Goal: Information Seeking & Learning: Learn about a topic

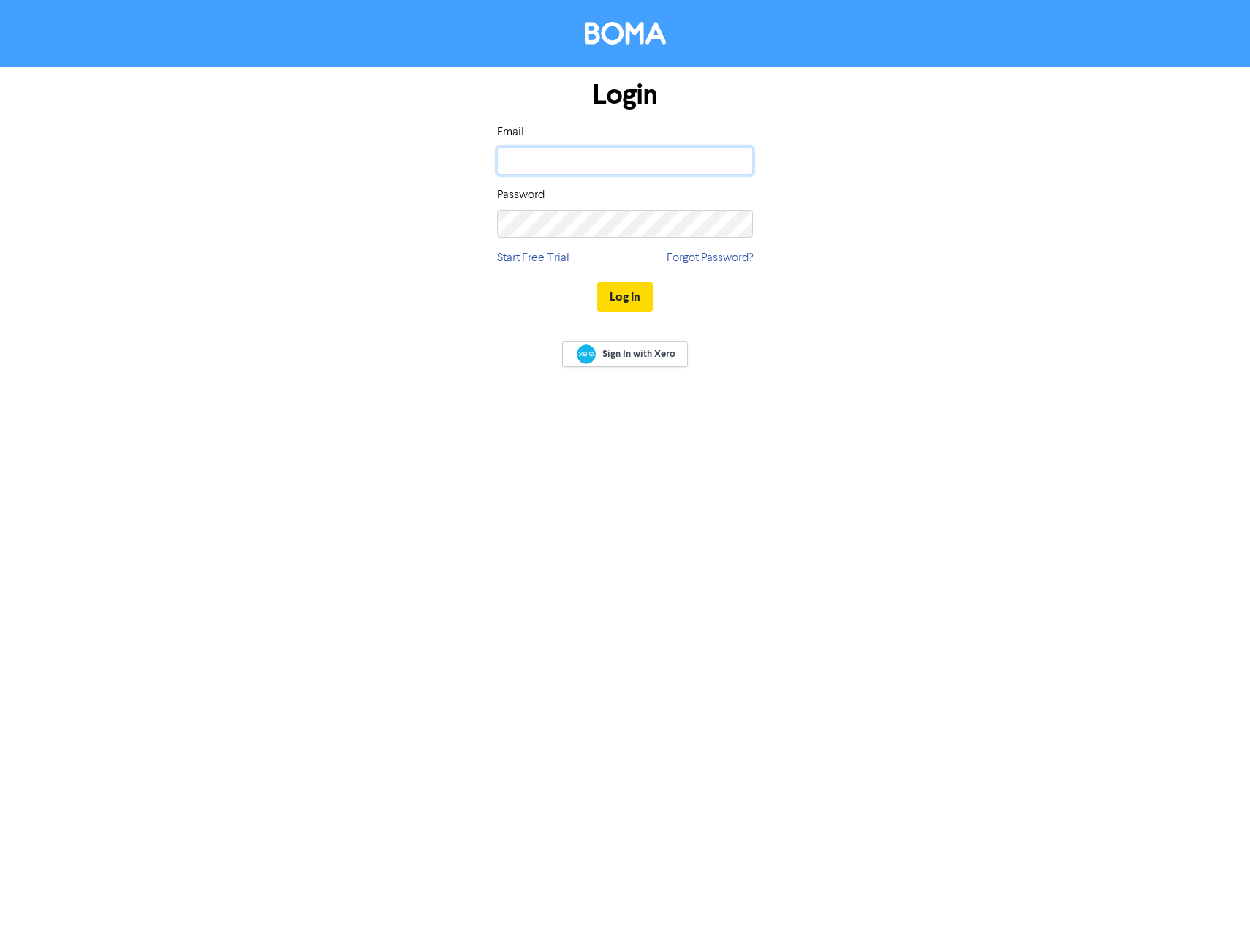
click at [606, 163] on input "email" at bounding box center [625, 161] width 256 height 28
type input "[EMAIL_ADDRESS][DOMAIN_NAME]"
click at [597, 282] on button "Log In" at bounding box center [625, 297] width 56 height 31
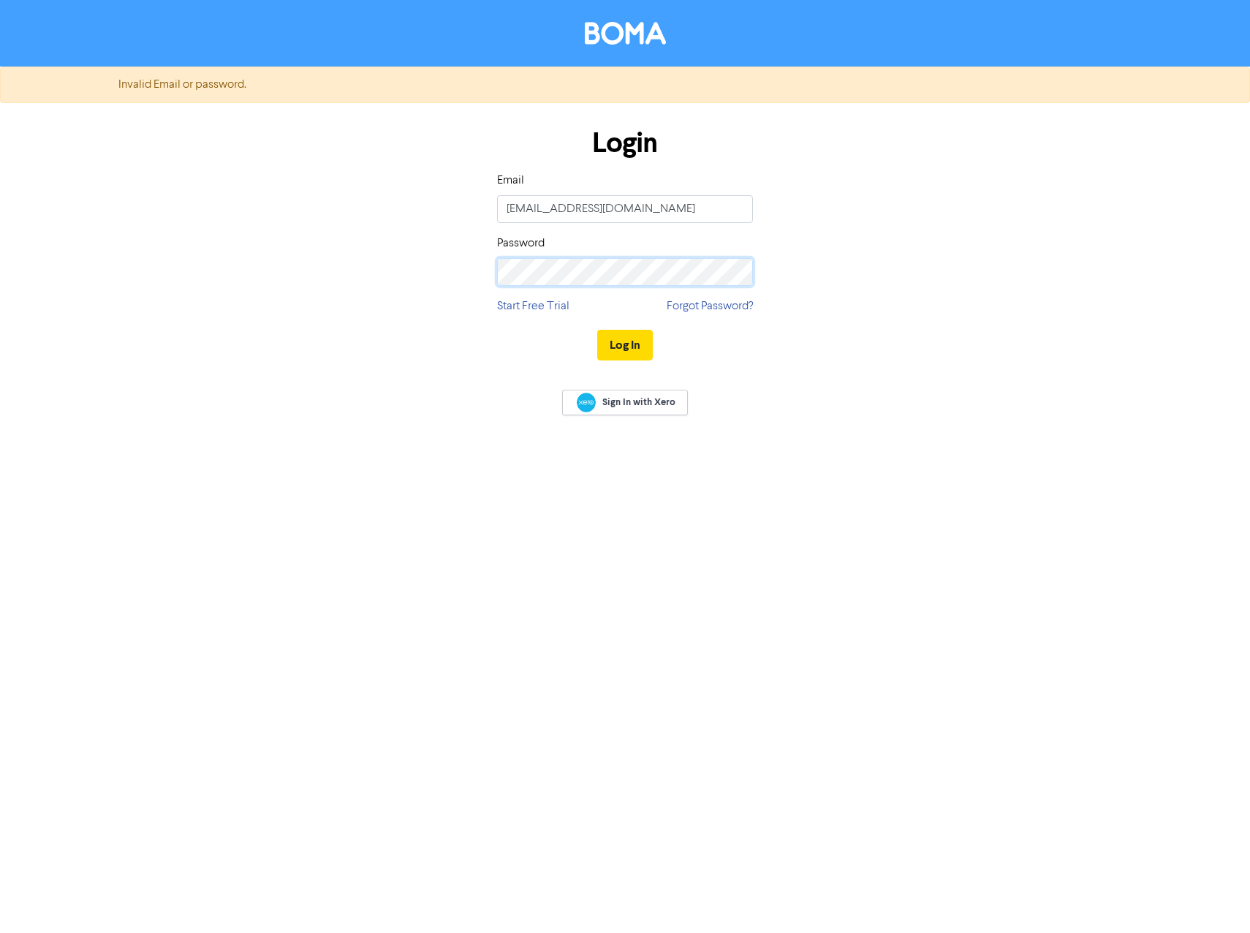
click at [425, 272] on div "Login Email [EMAIL_ADDRESS][DOMAIN_NAME] Password Start Free Trial Forgot Passw…" at bounding box center [625, 245] width 834 height 260
click at [597, 330] on button "Log In" at bounding box center [625, 345] width 56 height 31
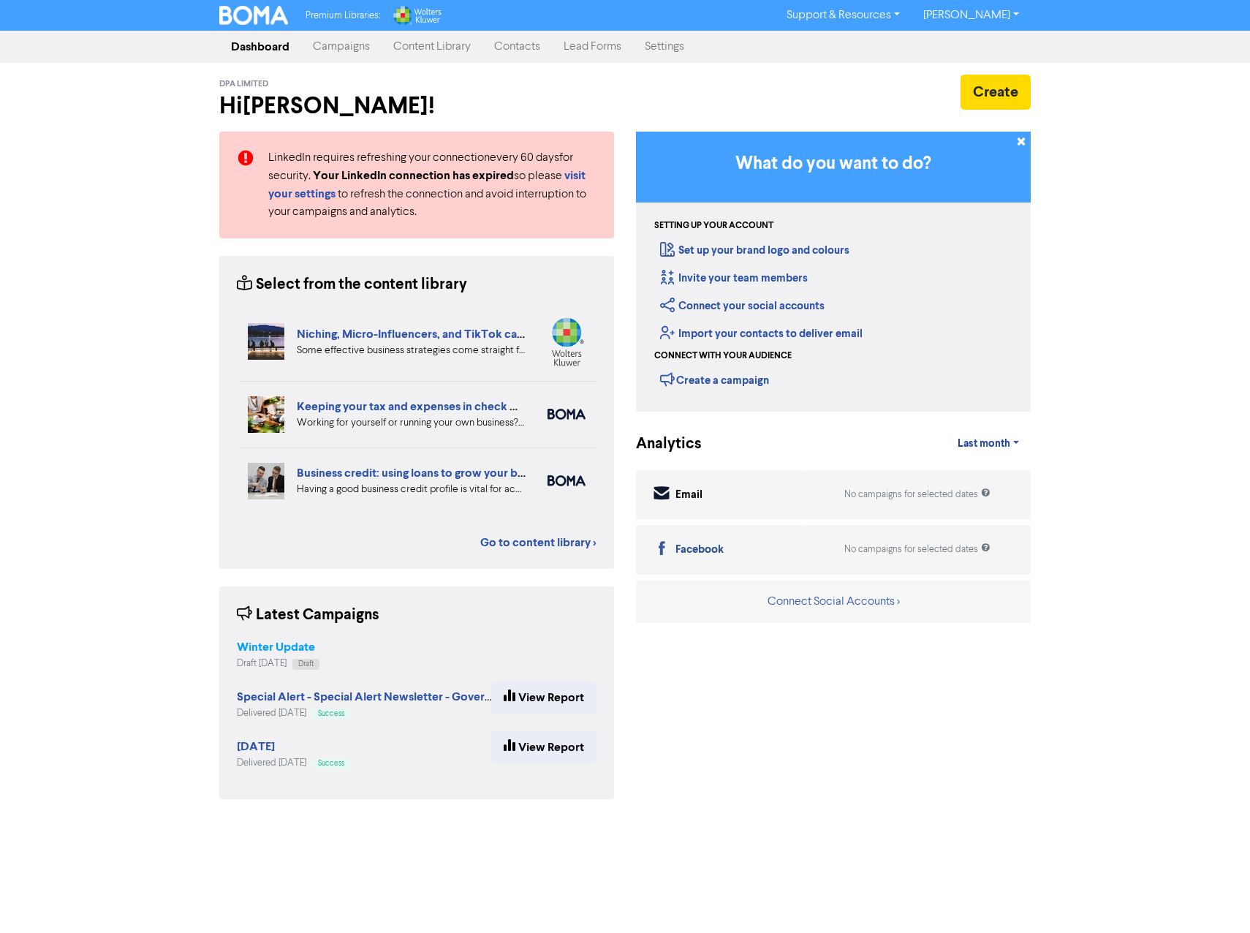
click at [292, 650] on strong "Winter Update" at bounding box center [276, 647] width 78 height 15
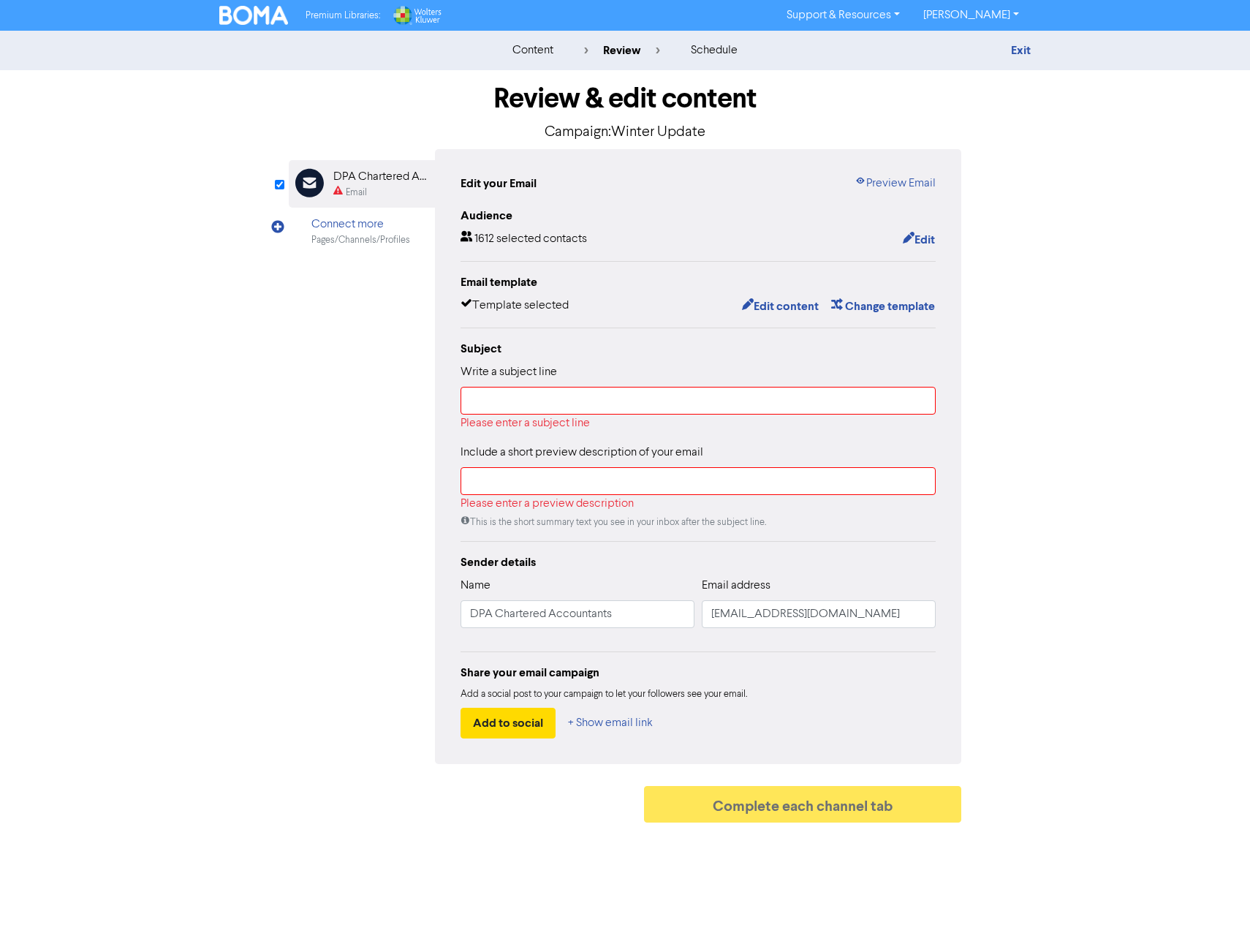
click at [254, 14] on img at bounding box center [253, 15] width 69 height 19
